Goal: Task Accomplishment & Management: Manage account settings

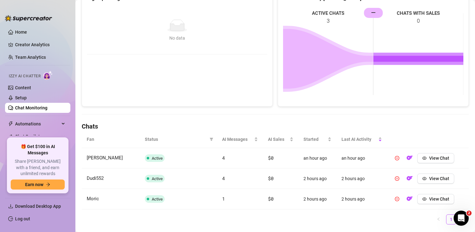
scroll to position [119, 0]
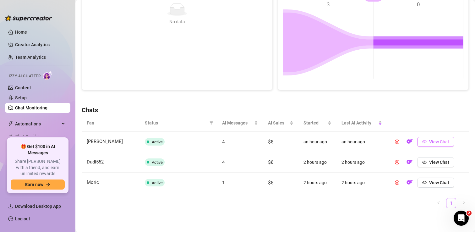
click at [425, 141] on icon "eye" at bounding box center [424, 141] width 4 height 4
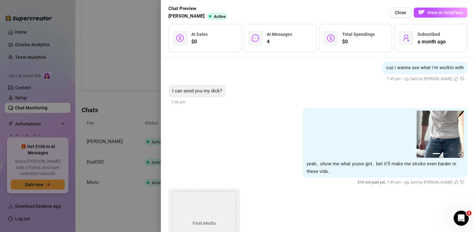
scroll to position [1209, 0]
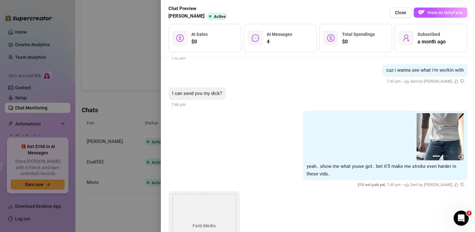
click at [419, 134] on button "prev" at bounding box center [421, 136] width 5 height 5
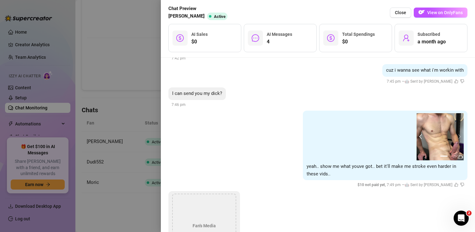
click at [419, 134] on button "prev" at bounding box center [421, 136] width 5 height 5
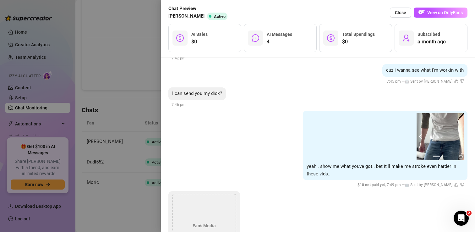
click at [419, 134] on button "prev" at bounding box center [421, 136] width 5 height 5
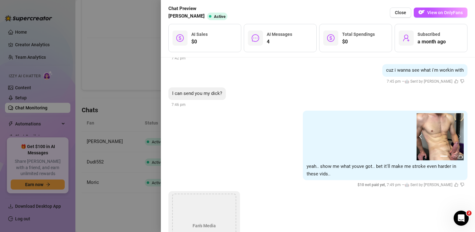
click at [419, 134] on button "prev" at bounding box center [421, 136] width 5 height 5
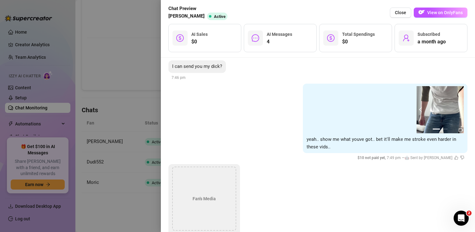
scroll to position [1277, 0]
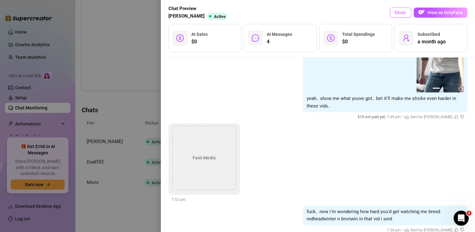
click at [398, 16] on button "Close" at bounding box center [400, 13] width 21 height 10
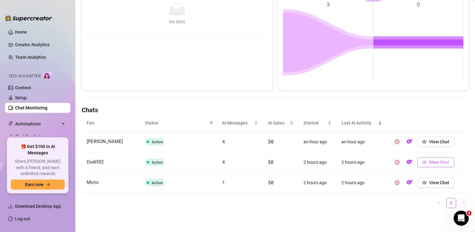
click at [424, 165] on button "View Chat" at bounding box center [435, 162] width 37 height 10
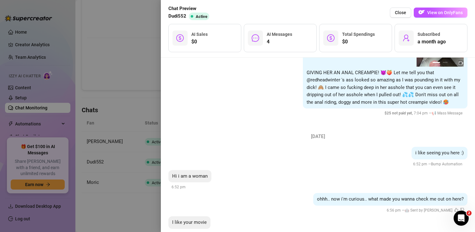
scroll to position [1161, 0]
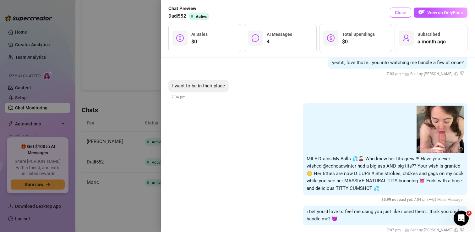
click at [399, 14] on span "Close" at bounding box center [400, 12] width 11 height 5
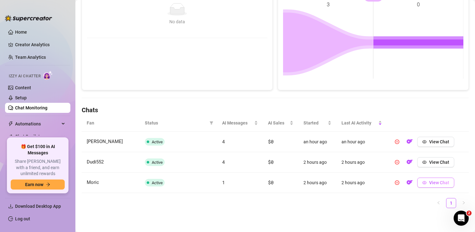
click at [426, 183] on icon "eye" at bounding box center [424, 182] width 4 height 4
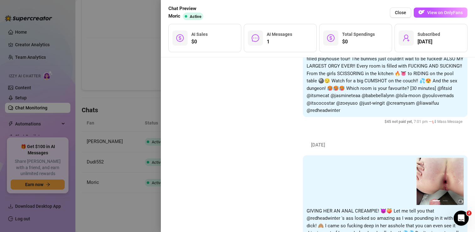
scroll to position [913, 0]
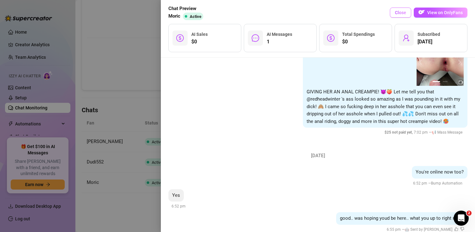
click at [402, 13] on span "Close" at bounding box center [400, 12] width 11 height 5
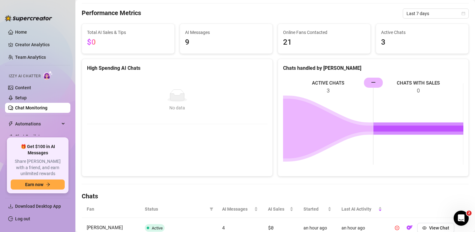
scroll to position [0, 0]
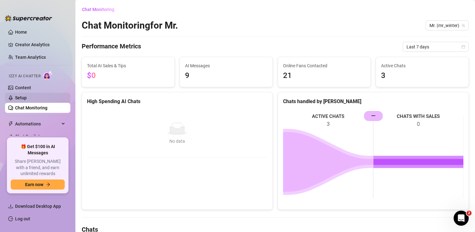
click at [23, 99] on link "Setup" at bounding box center [21, 97] width 12 height 5
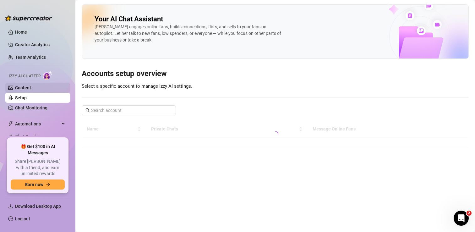
click at [24, 89] on link "Content" at bounding box center [23, 87] width 16 height 5
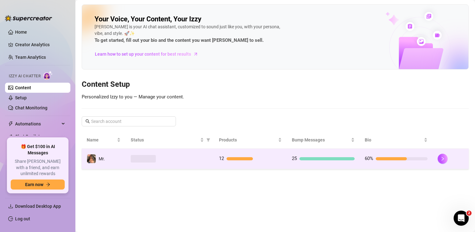
click at [231, 162] on div "12" at bounding box center [250, 159] width 63 height 8
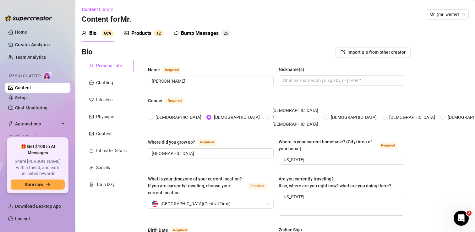
type input "[DATE]"
click at [145, 34] on div "Products" at bounding box center [141, 34] width 20 height 8
